Goal: Navigation & Orientation: Understand site structure

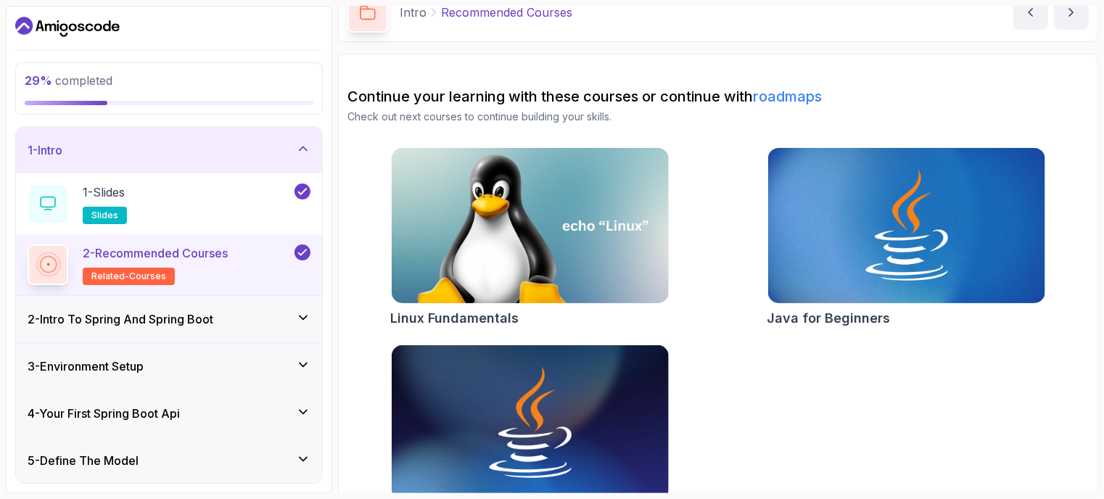
scroll to position [121, 0]
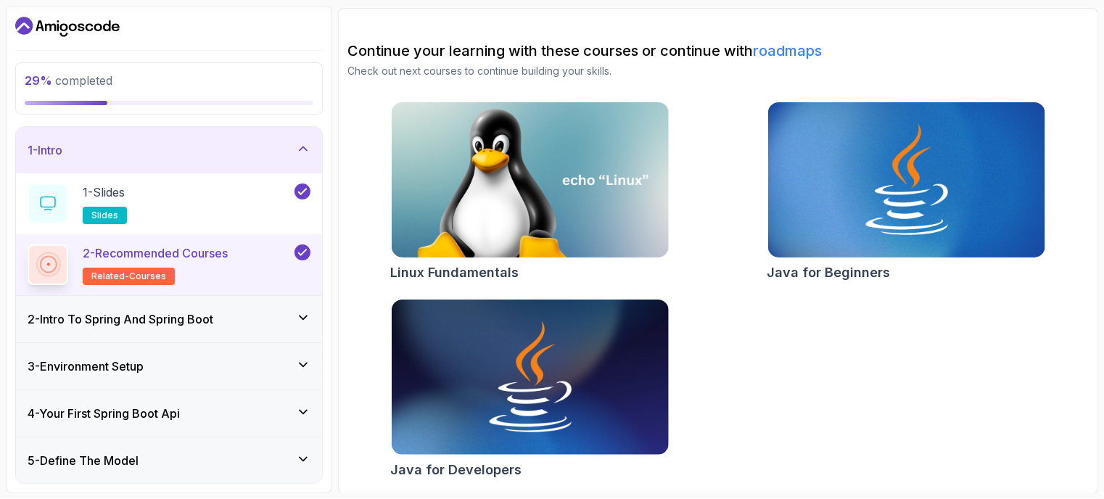
click at [82, 21] on icon "Dashboard" at bounding box center [67, 26] width 104 height 23
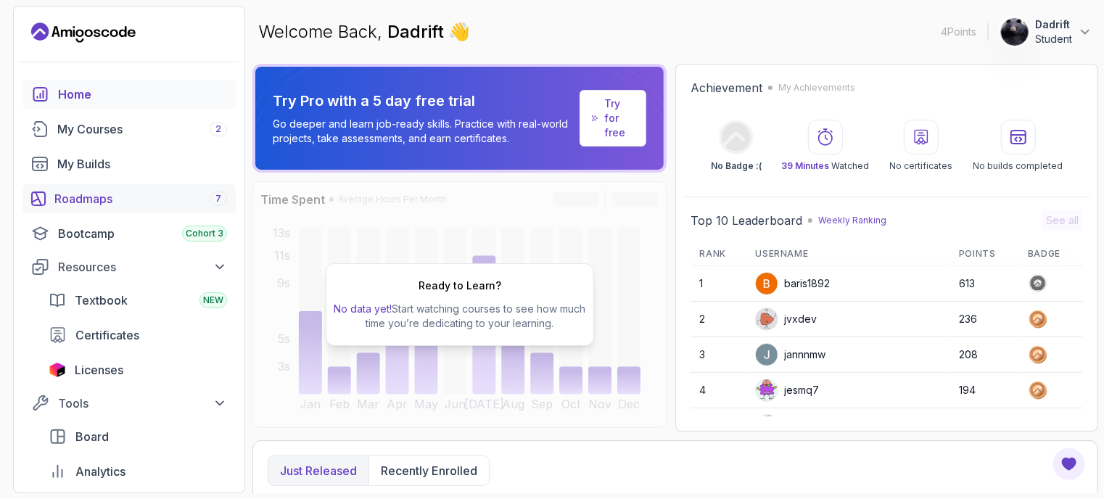
click at [110, 194] on div "Roadmaps 7" at bounding box center [140, 198] width 173 height 17
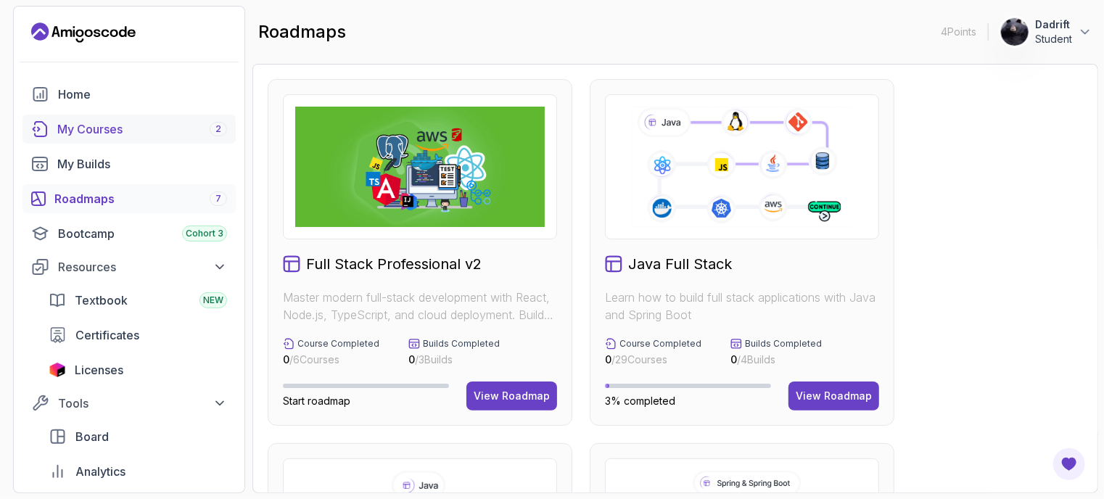
click at [109, 125] on div "My Courses 2" at bounding box center [142, 128] width 170 height 17
